Goal: Task Accomplishment & Management: Use online tool/utility

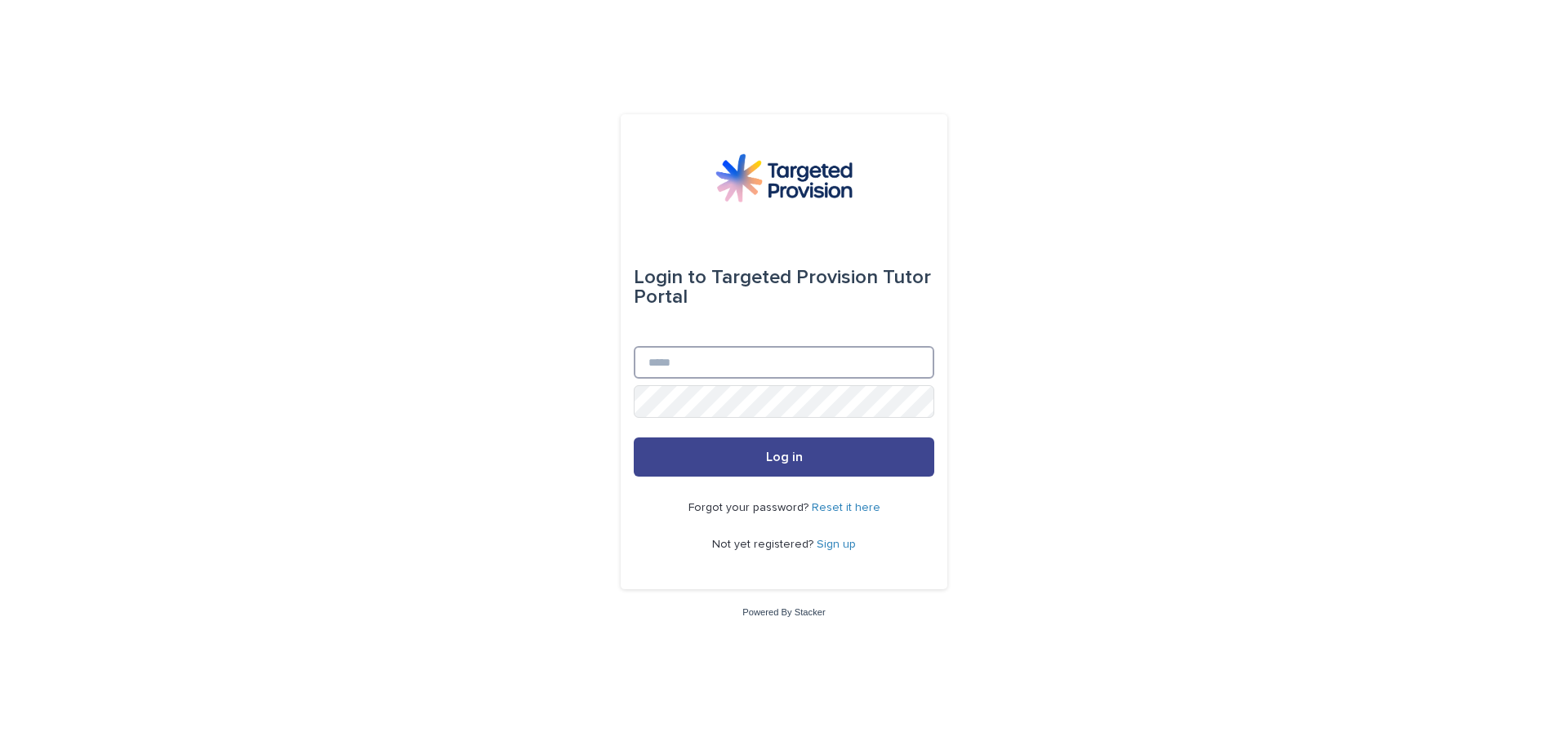
type input "**********"
click at [757, 450] on button "Log in" at bounding box center [784, 457] width 301 height 40
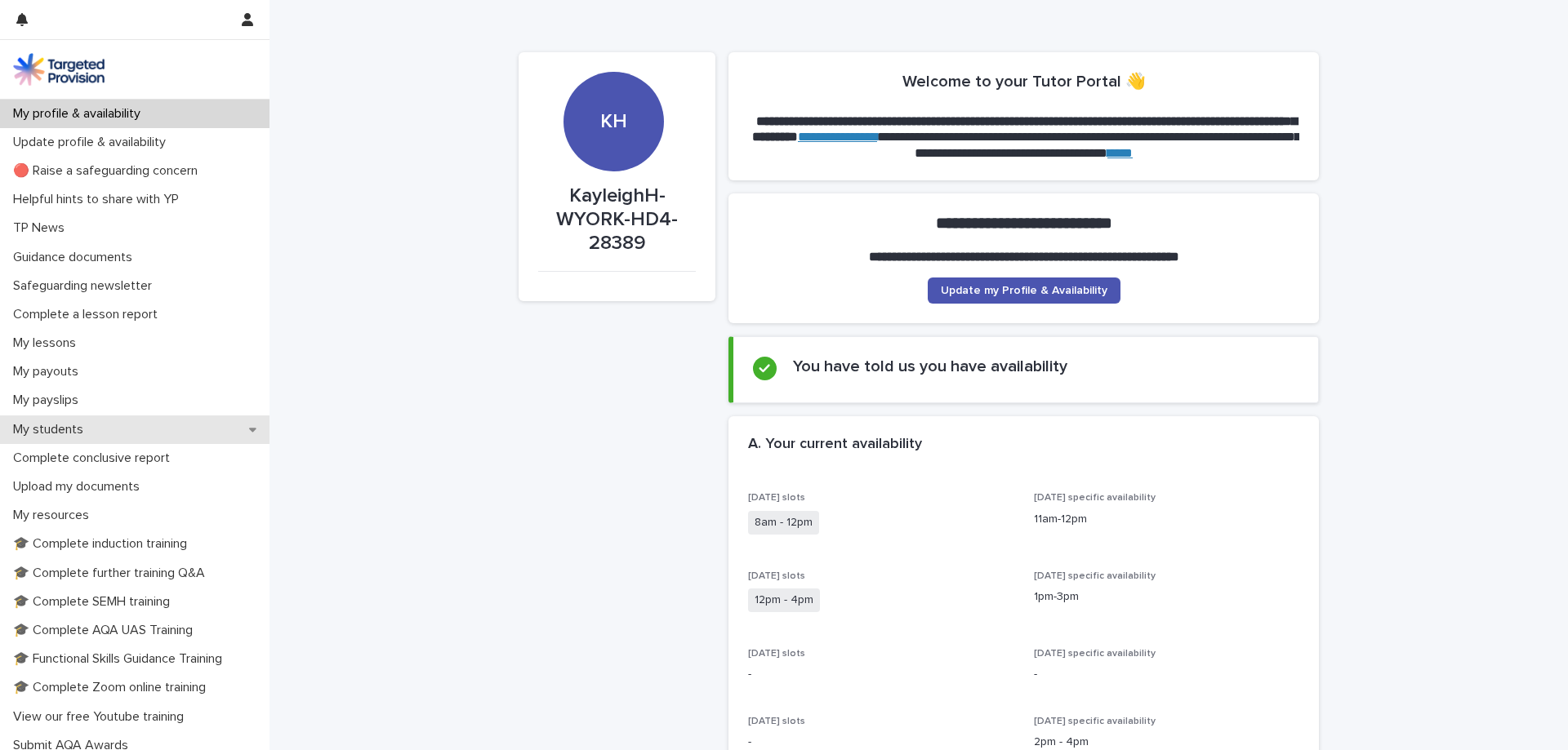
click at [72, 418] on div "My students" at bounding box center [134, 430] width 270 height 29
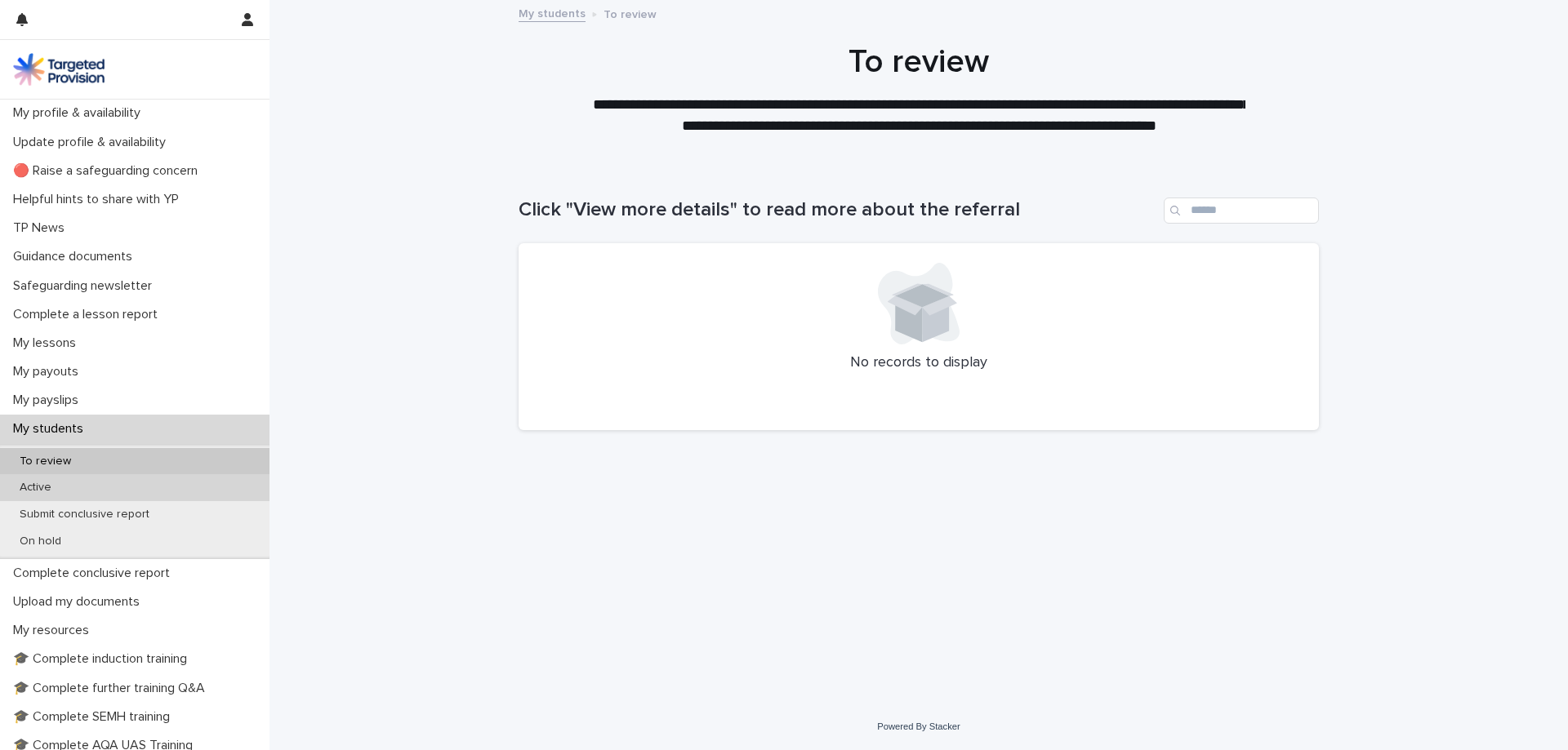
click at [56, 497] on div "Active" at bounding box center [134, 488] width 270 height 27
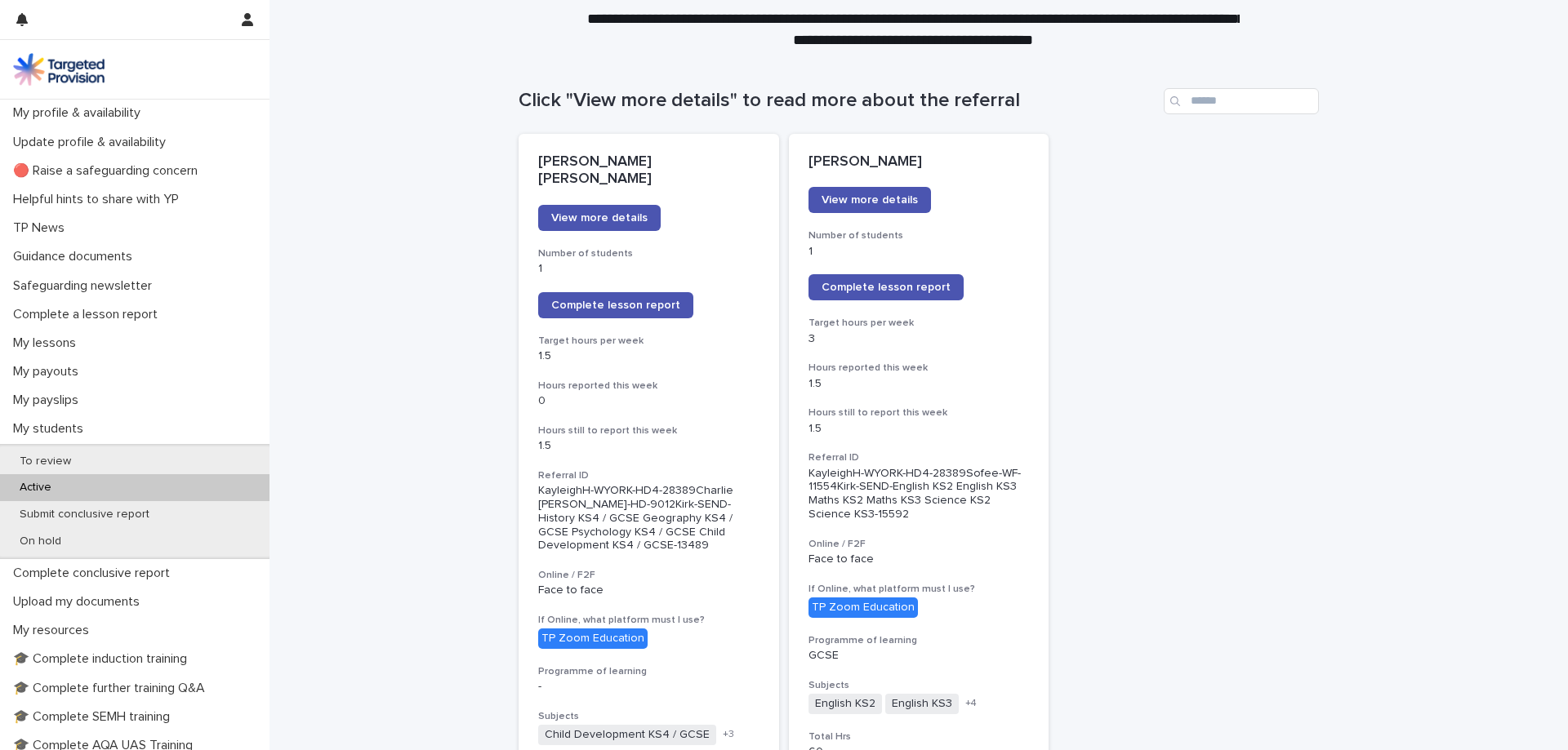
scroll to position [163, 0]
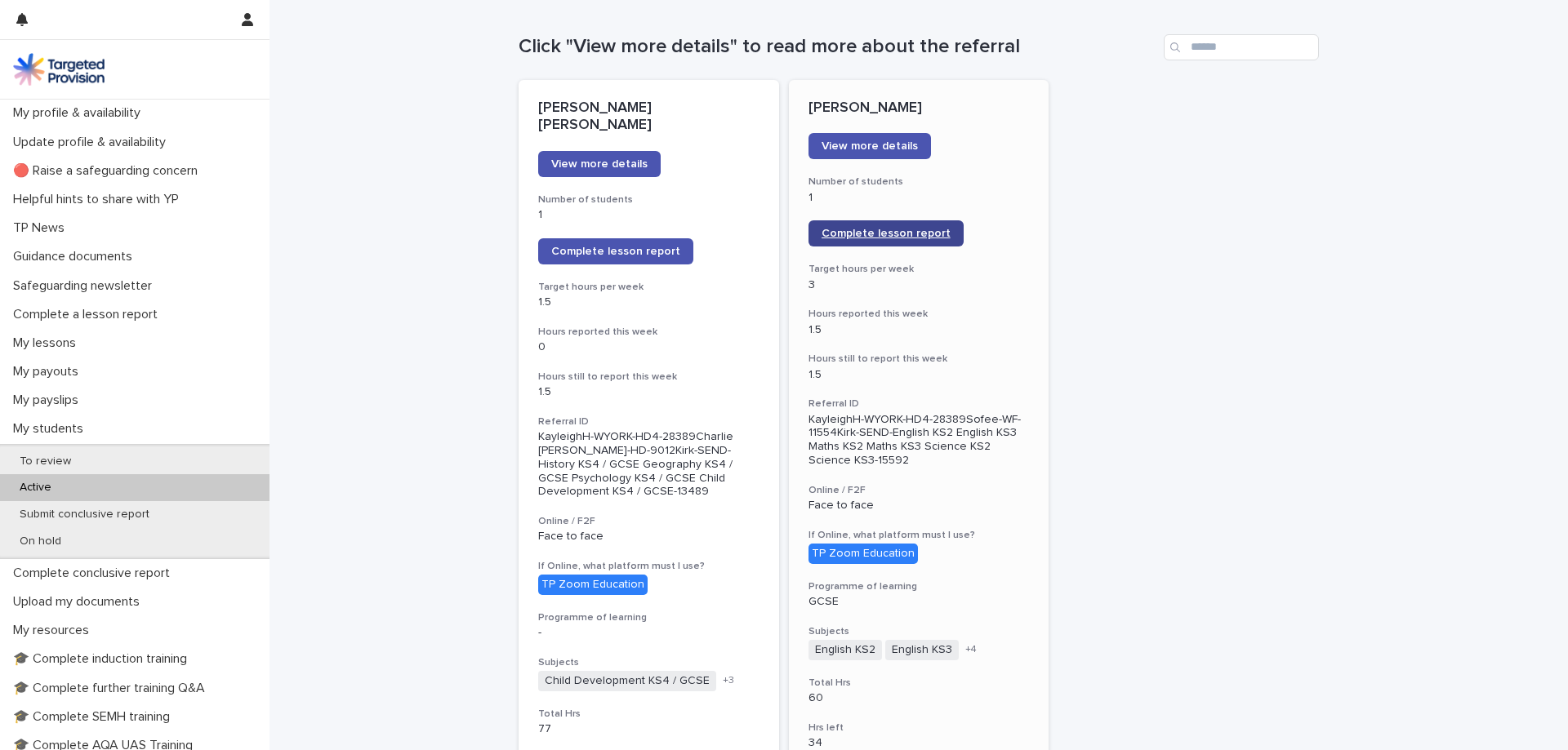
click at [907, 226] on link "Complete lesson report" at bounding box center [886, 233] width 156 height 26
